Goal: Check status: Check status

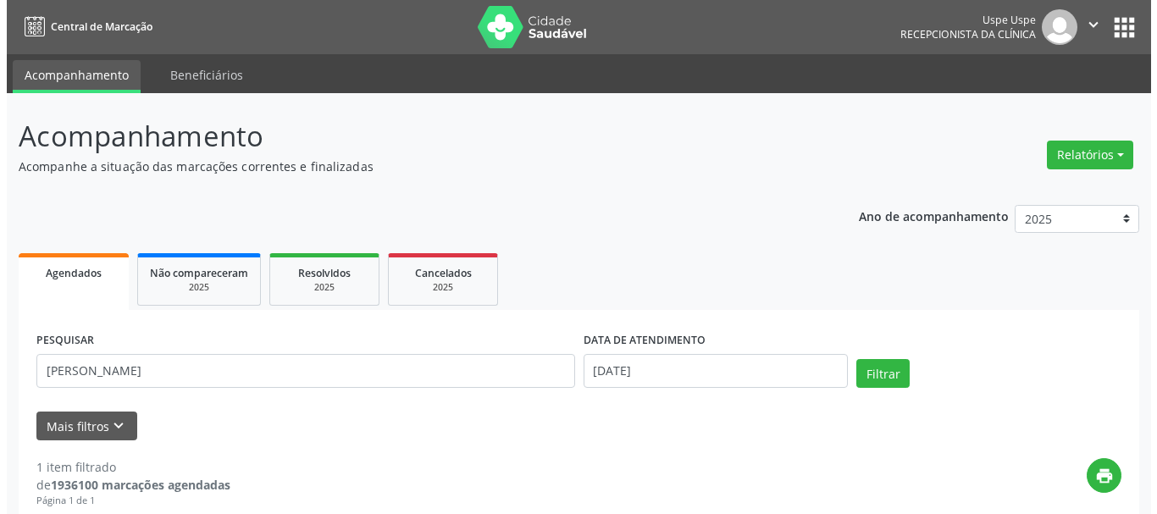
scroll to position [28, 0]
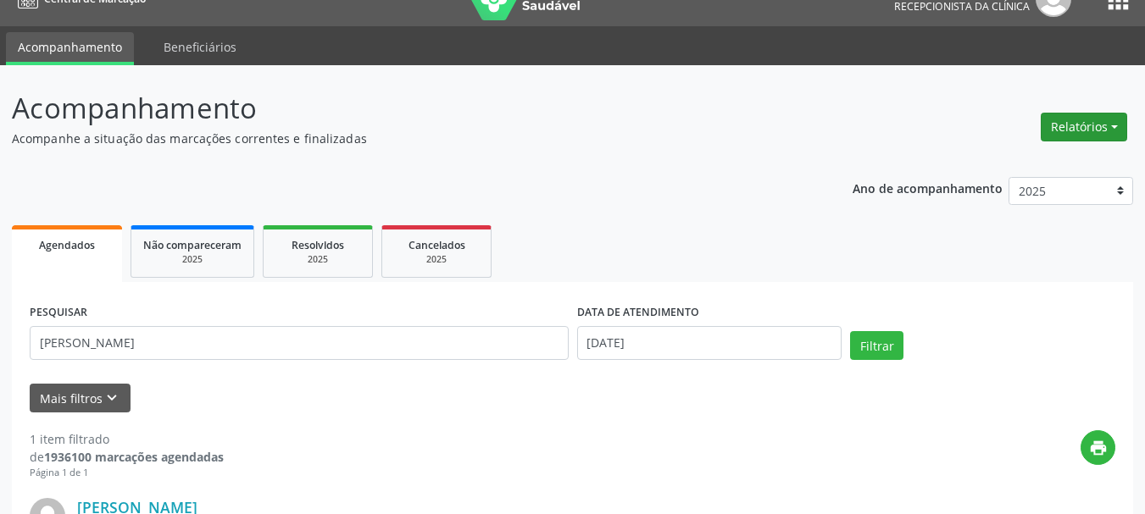
click at [1043, 122] on button "Relatórios" at bounding box center [1084, 127] width 86 height 29
click at [1036, 144] on div "Relatórios Agendamentos Procedimentos realizados" at bounding box center [1084, 127] width 98 height 41
click at [1030, 158] on div "Acompanhamento Acompanhe a situação das marcações correntes e finalizadas Relat…" at bounding box center [572, 421] width 1121 height 669
drag, startPoint x: 1047, startPoint y: 130, endPoint x: 1048, endPoint y: 140, distance: 10.2
click at [1048, 130] on button "Relatórios" at bounding box center [1084, 127] width 86 height 29
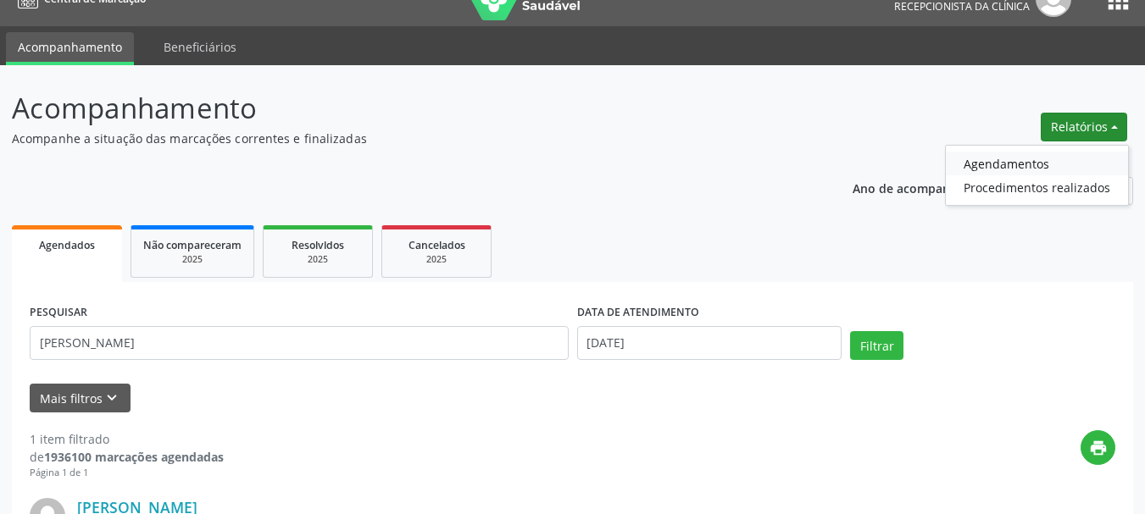
click at [1033, 162] on link "Agendamentos" at bounding box center [1037, 164] width 182 height 24
select select "9"
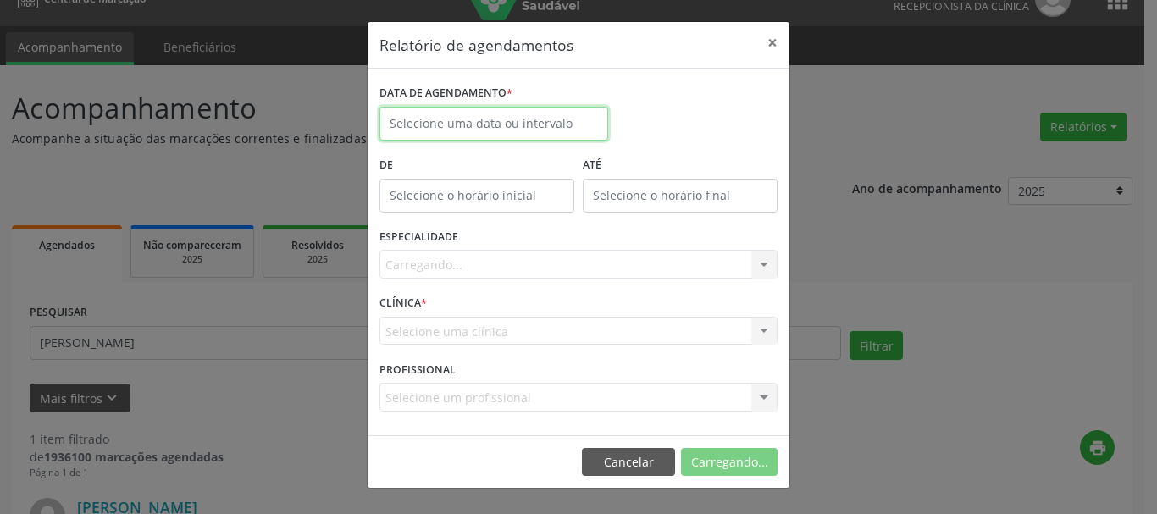
drag, startPoint x: 406, startPoint y: 126, endPoint x: 430, endPoint y: 128, distance: 24.6
click at [411, 126] on input "text" at bounding box center [494, 124] width 229 height 34
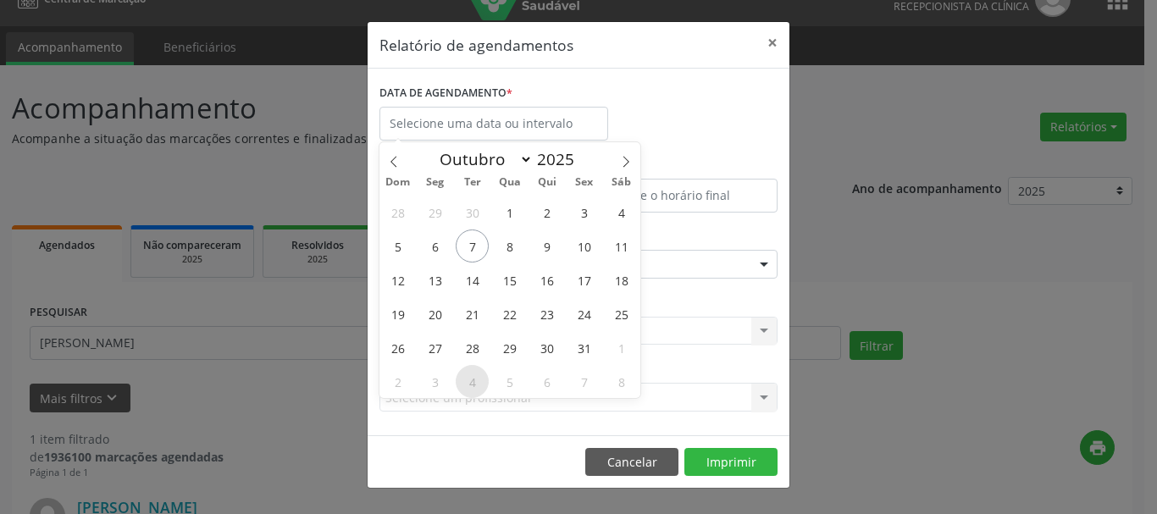
click at [475, 389] on span "4" at bounding box center [472, 381] width 33 height 33
type input "[DATE]"
click at [475, 389] on span "4" at bounding box center [472, 381] width 33 height 33
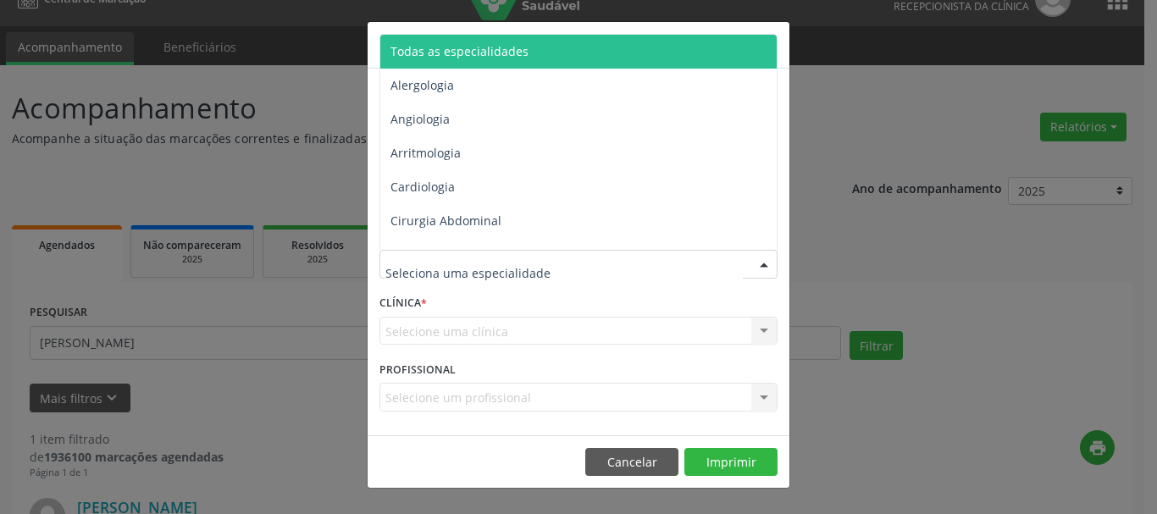
click at [525, 53] on span "Todas as especialidades" at bounding box center [579, 52] width 399 height 34
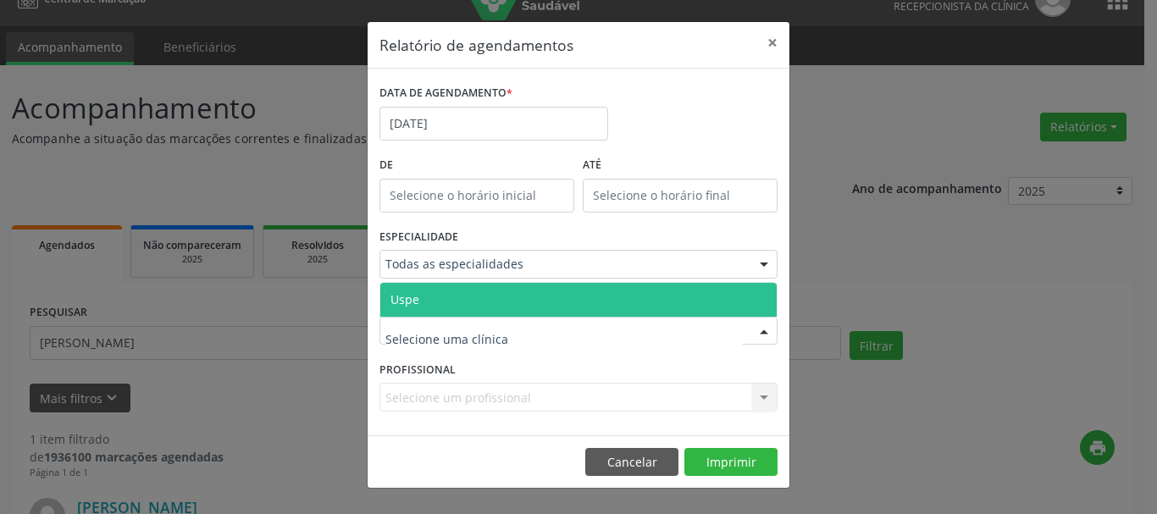
click at [408, 303] on span "Uspe" at bounding box center [405, 299] width 29 height 16
